Goal: Navigation & Orientation: Find specific page/section

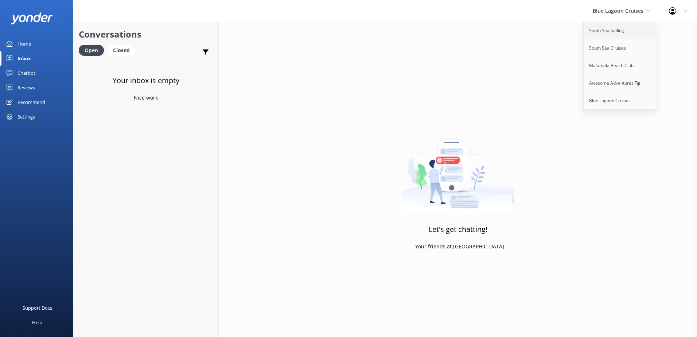
click at [606, 33] on link "South Sea Sailing" at bounding box center [619, 30] width 73 height 17
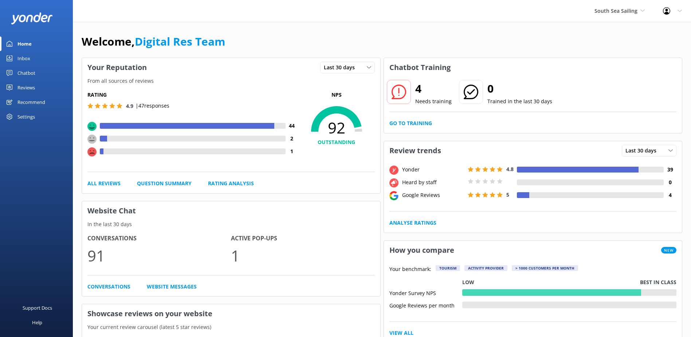
drag, startPoint x: 28, startPoint y: 58, endPoint x: 44, endPoint y: 60, distance: 16.2
click at [28, 58] on div "Inbox" at bounding box center [23, 58] width 13 height 15
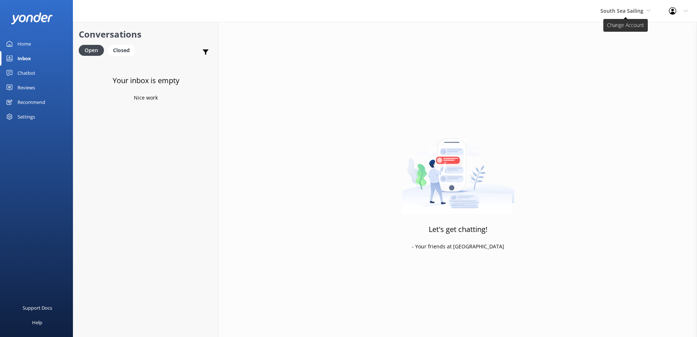
click at [629, 12] on span "South Sea Sailing" at bounding box center [621, 10] width 43 height 7
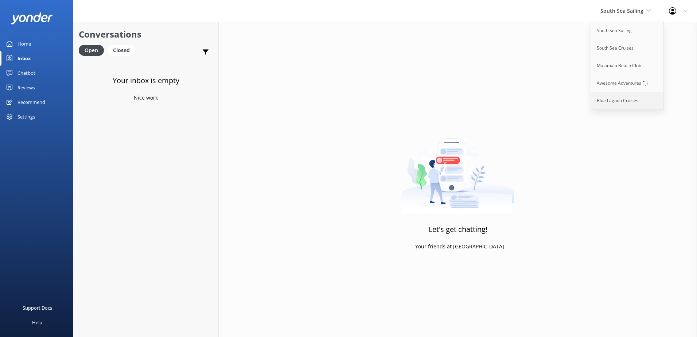
click at [608, 100] on link "Blue Lagoon Cruises" at bounding box center [627, 100] width 73 height 17
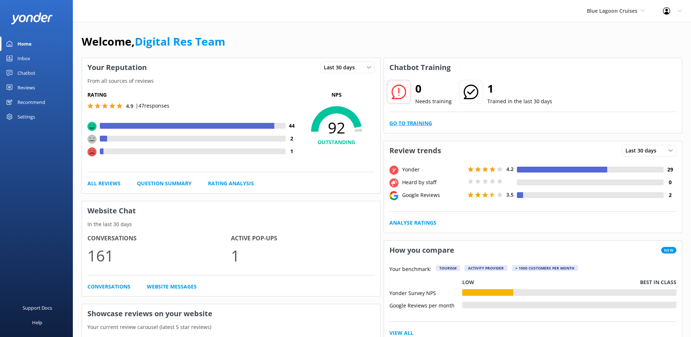
click at [411, 128] on div "0 Needs training 1 Trained in the last 30 days Go to Training" at bounding box center [533, 105] width 298 height 56
click at [412, 125] on link "Go to Training" at bounding box center [410, 123] width 43 height 8
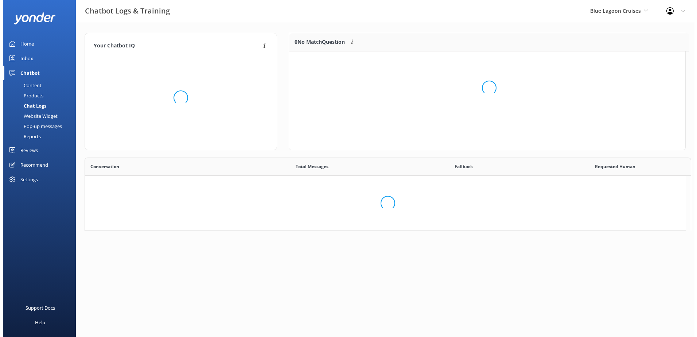
scroll to position [6, 6]
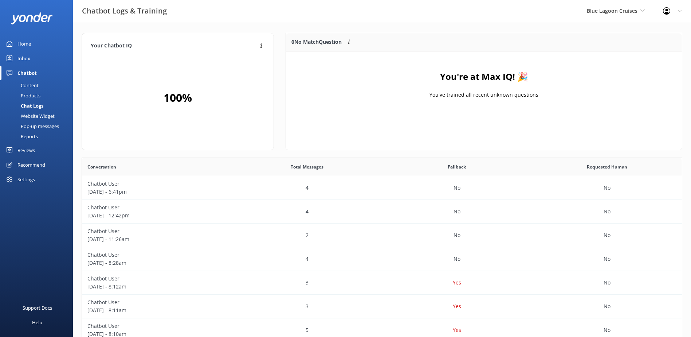
click at [41, 55] on link "Inbox" at bounding box center [36, 58] width 73 height 15
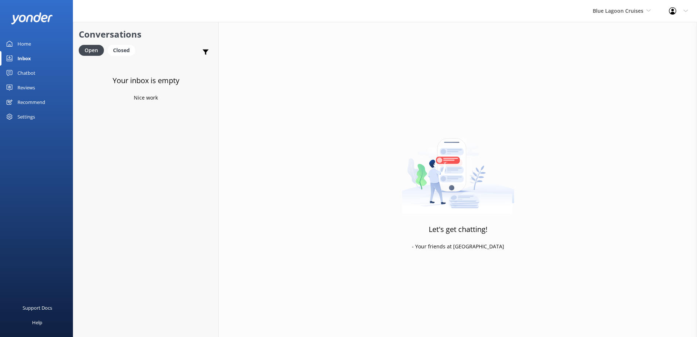
click at [651, 11] on div "Blue Lagoon Cruises South Sea Sailing South Sea Cruises Malamala Beach Club Awe…" at bounding box center [621, 11] width 76 height 22
click at [615, 83] on link "Awesome Adventures Fiji" at bounding box center [619, 82] width 73 height 17
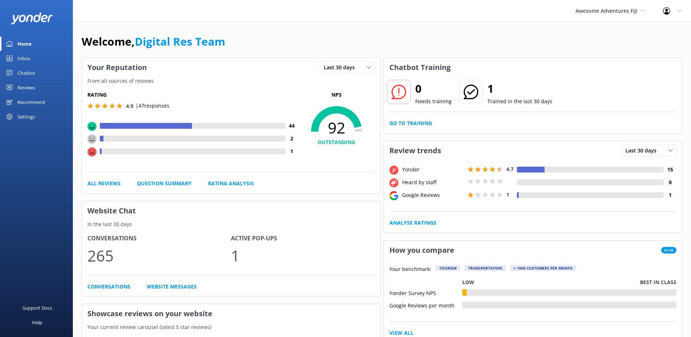
click at [19, 59] on div "Inbox" at bounding box center [23, 58] width 13 height 15
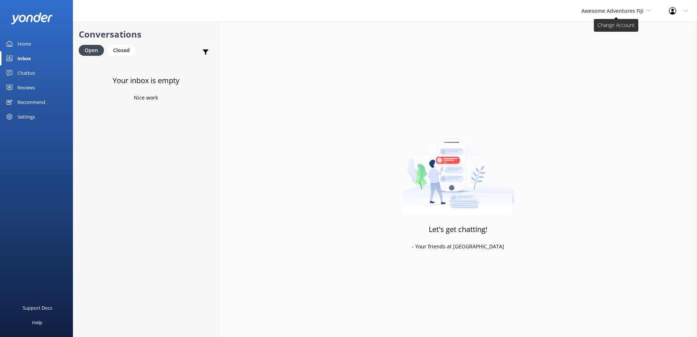
click at [601, 11] on span "Awesome Adventures Fiji" at bounding box center [612, 10] width 62 height 7
click at [607, 62] on link "Malamala Beach Club" at bounding box center [608, 65] width 73 height 17
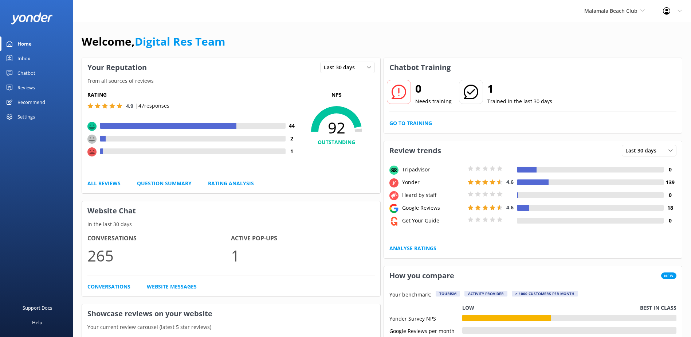
click at [23, 60] on div "Inbox" at bounding box center [23, 58] width 13 height 15
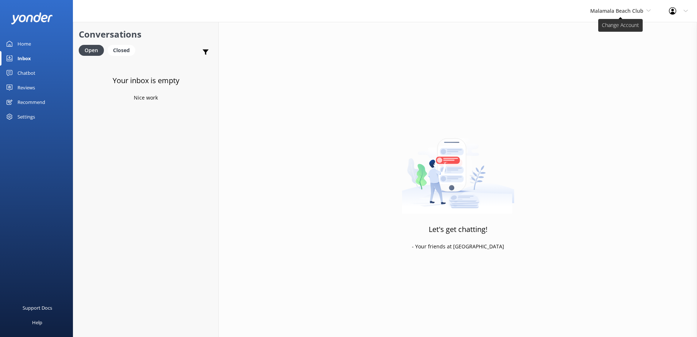
click at [628, 12] on span "Malamala Beach Club" at bounding box center [616, 10] width 53 height 7
